Goal: Information Seeking & Learning: Learn about a topic

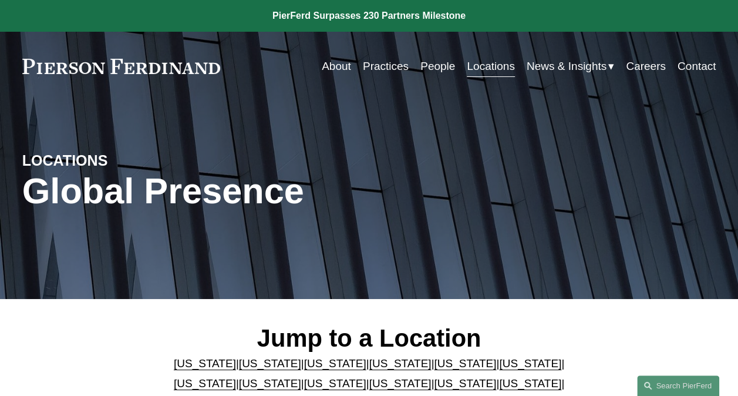
click at [256, 361] on link "[US_STATE]" at bounding box center [270, 363] width 62 height 12
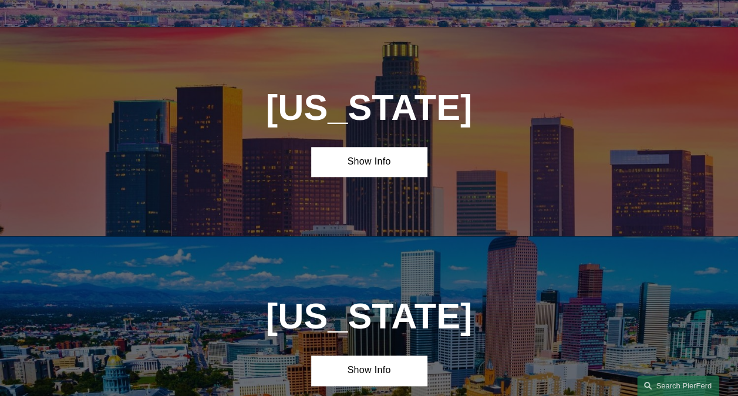
scroll to position [673, 0]
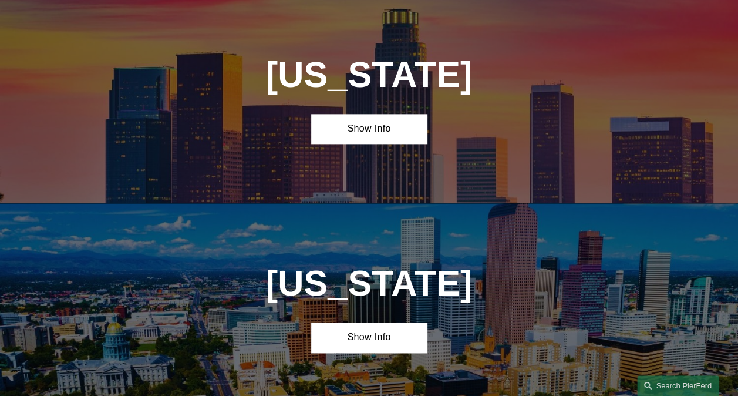
click at [359, 137] on link "Show Info" at bounding box center [369, 129] width 116 height 30
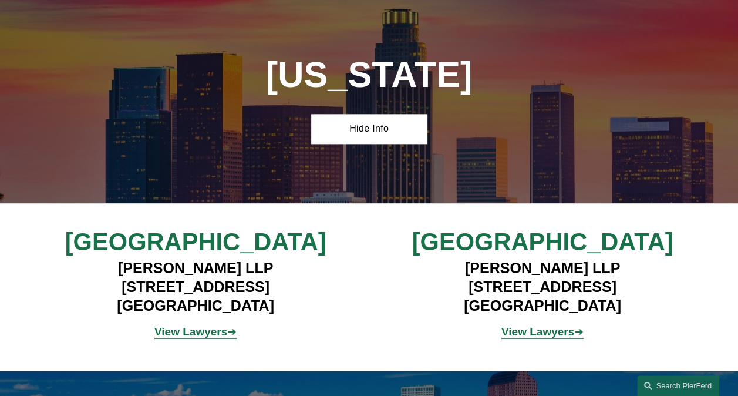
click at [208, 338] on strong "View Lawyers" at bounding box center [191, 331] width 73 height 12
click at [522, 338] on strong "View Lawyers" at bounding box center [538, 331] width 73 height 12
click at [189, 338] on strong "View Lawyers" at bounding box center [191, 331] width 73 height 12
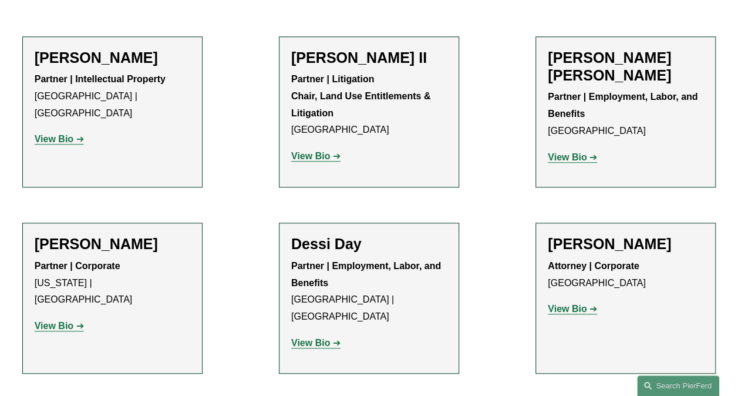
scroll to position [417, 0]
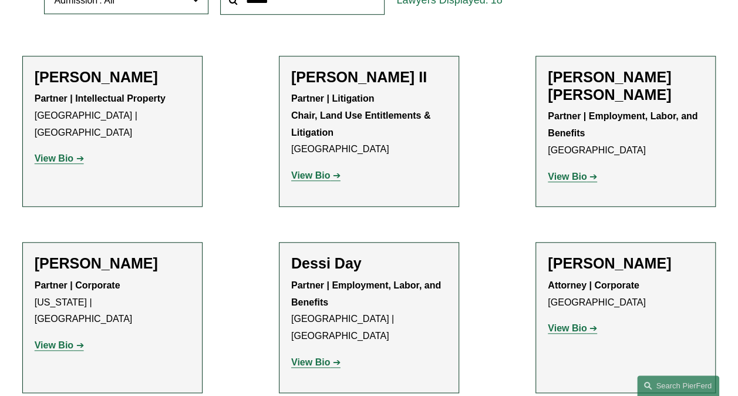
click at [305, 177] on strong "View Bio" at bounding box center [310, 175] width 39 height 10
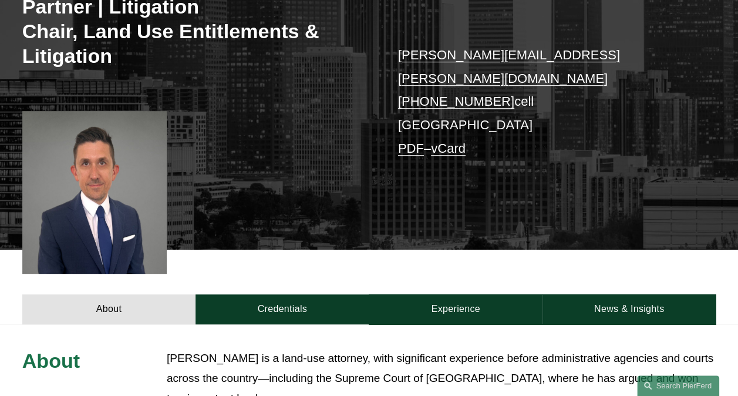
scroll to position [294, 0]
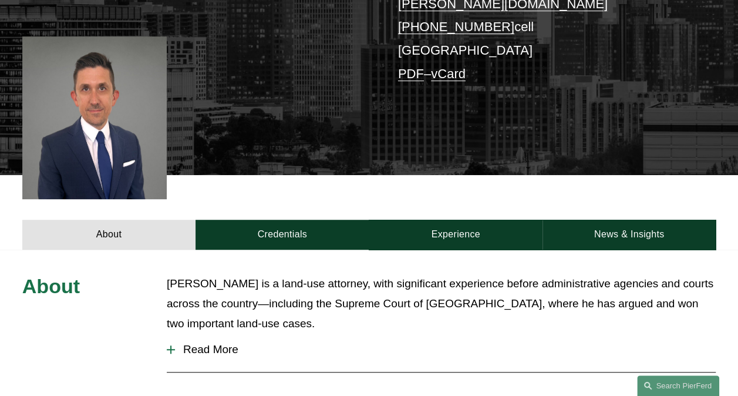
click at [214, 343] on span "Read More" at bounding box center [445, 349] width 541 height 13
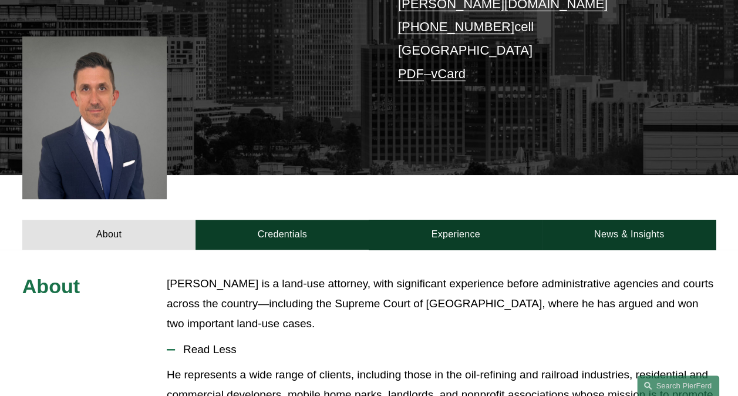
scroll to position [0, 0]
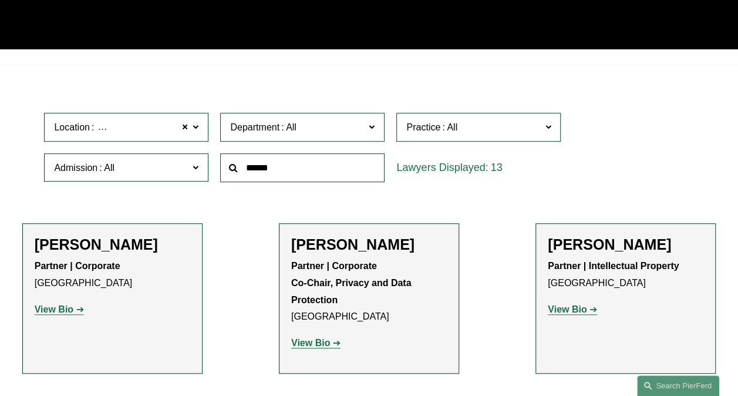
scroll to position [235, 0]
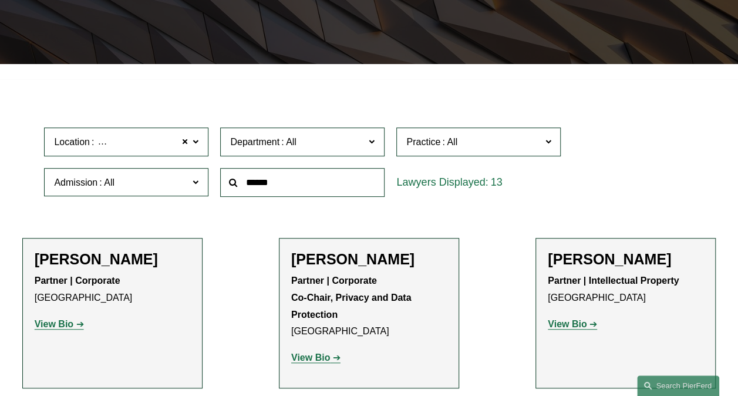
click at [54, 328] on strong "View Bio" at bounding box center [54, 324] width 39 height 10
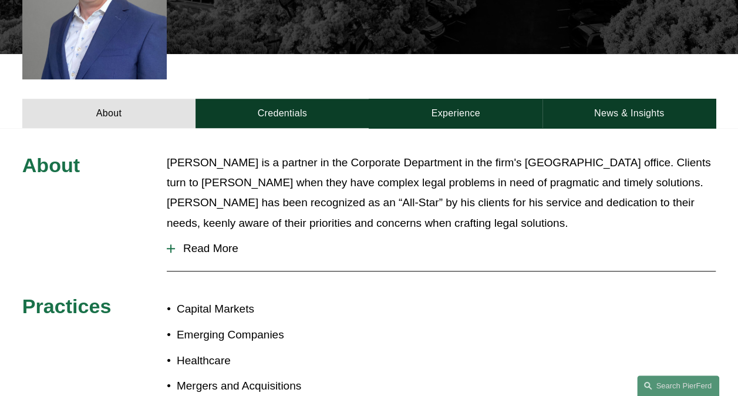
scroll to position [352, 0]
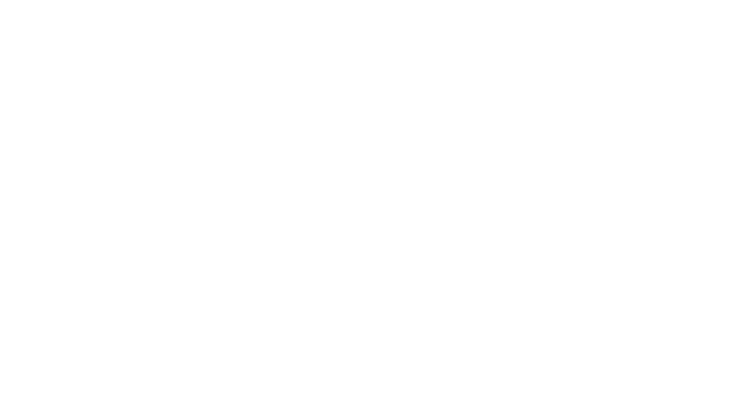
scroll to position [59, 0]
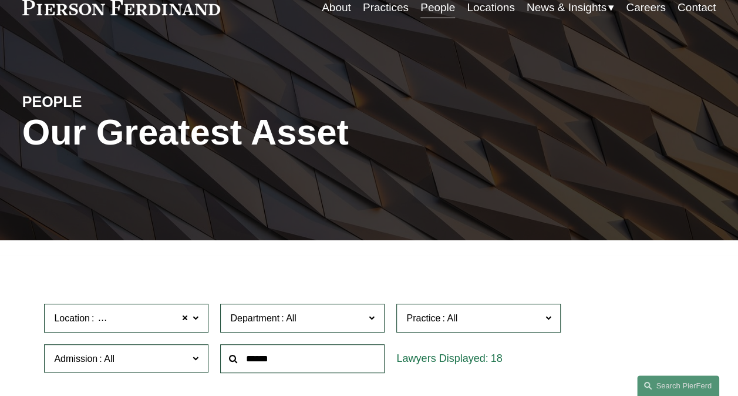
click at [548, 318] on span at bounding box center [548, 317] width 6 height 15
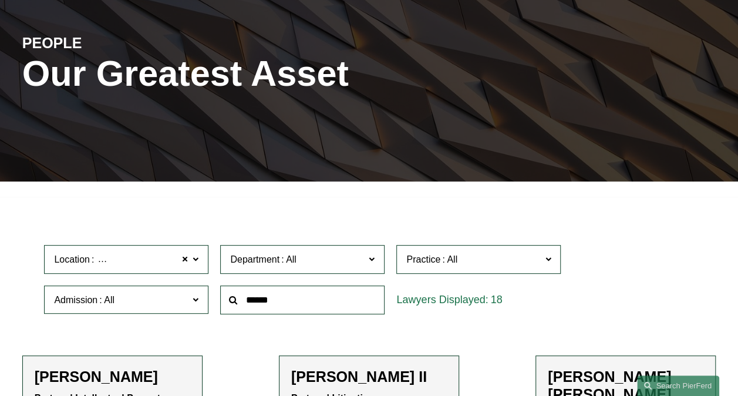
scroll to position [1985, 0]
click at [0, 0] on link "Real Estate" at bounding box center [0, 0] width 0 height 0
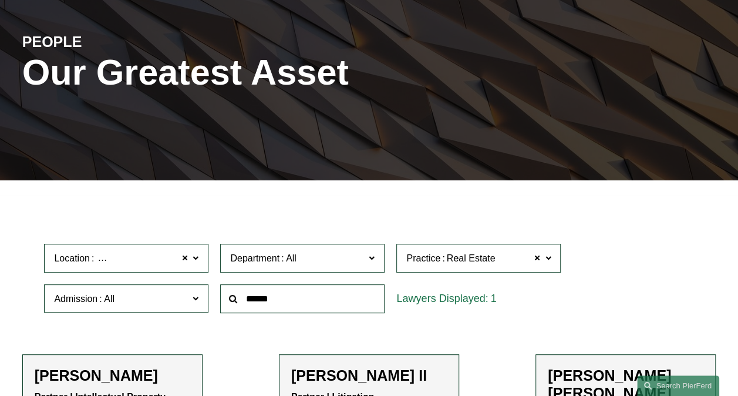
scroll to position [177, 0]
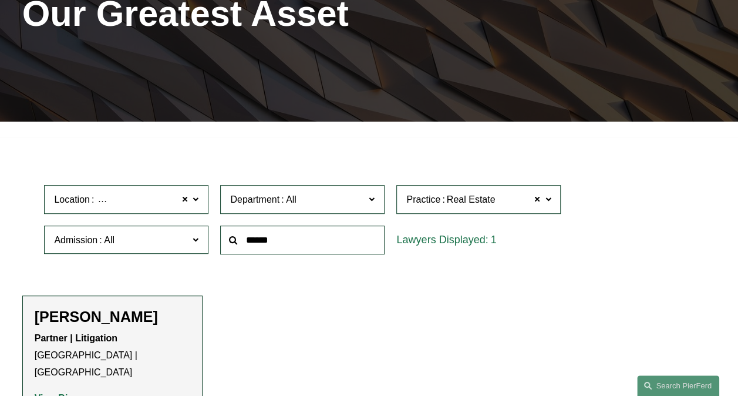
click at [63, 393] on strong "View Bio" at bounding box center [54, 398] width 39 height 10
click at [185, 200] on span at bounding box center [185, 199] width 7 height 15
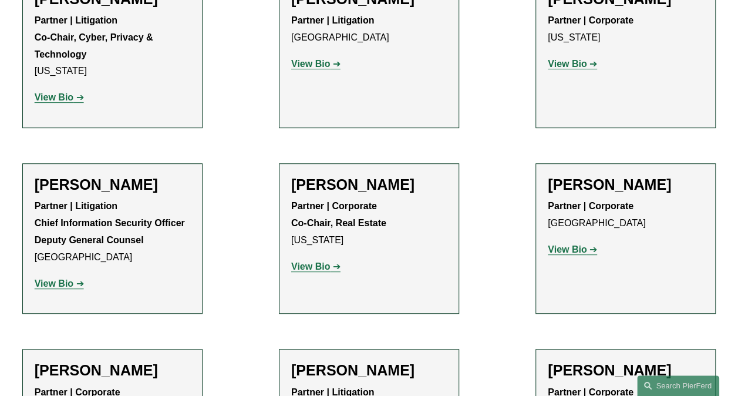
scroll to position [2468, 0]
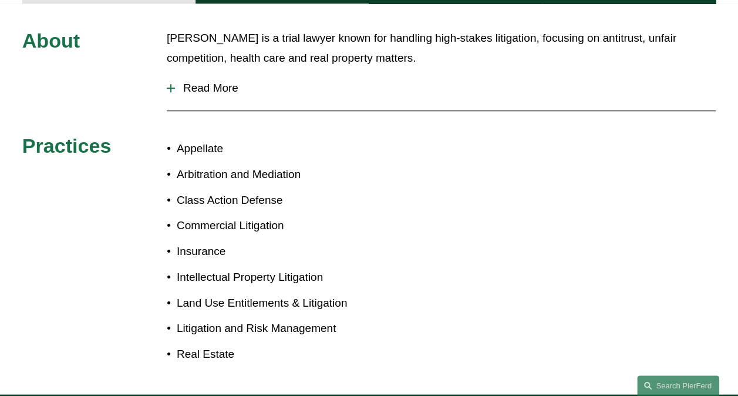
scroll to position [235, 0]
